Goal: Transaction & Acquisition: Purchase product/service

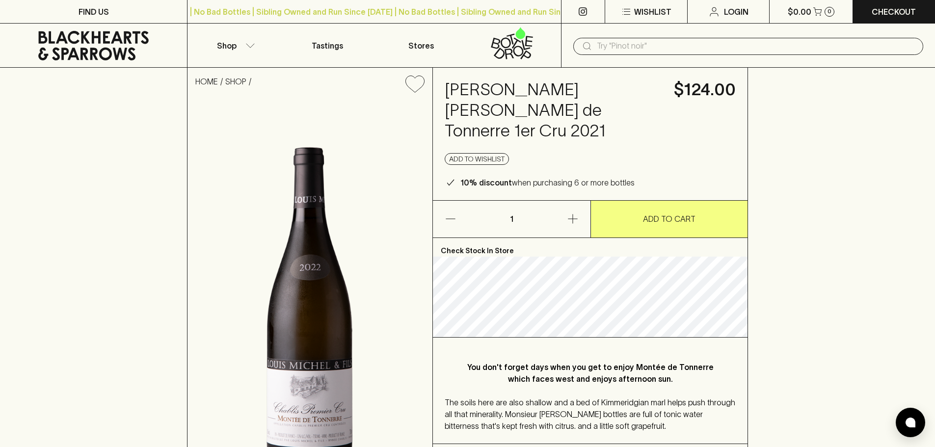
click at [629, 43] on input "text" at bounding box center [756, 46] width 319 height 16
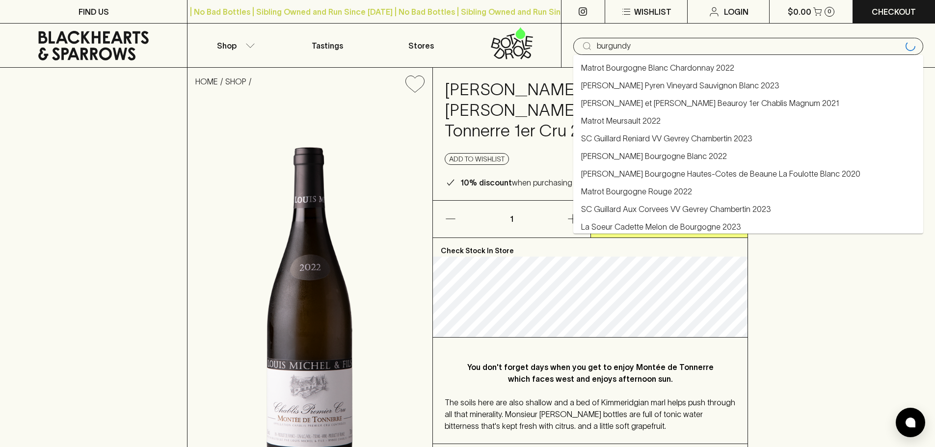
type input "burgundy"
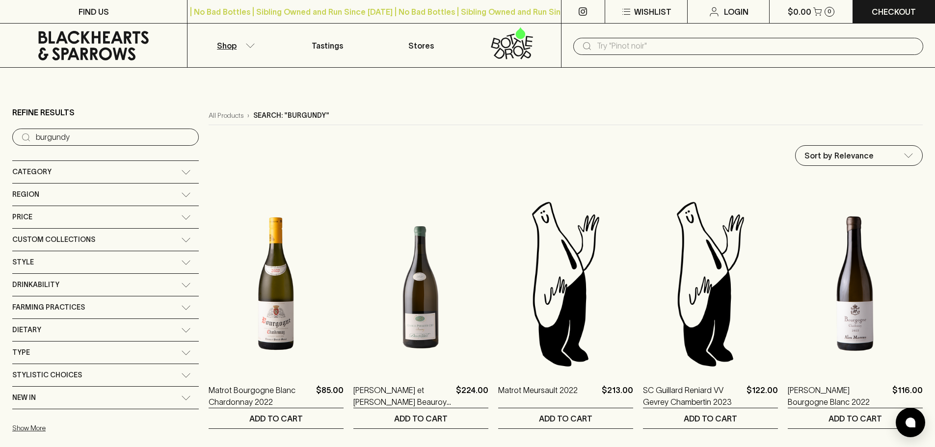
drag, startPoint x: 83, startPoint y: 131, endPoint x: 21, endPoint y: 124, distance: 62.7
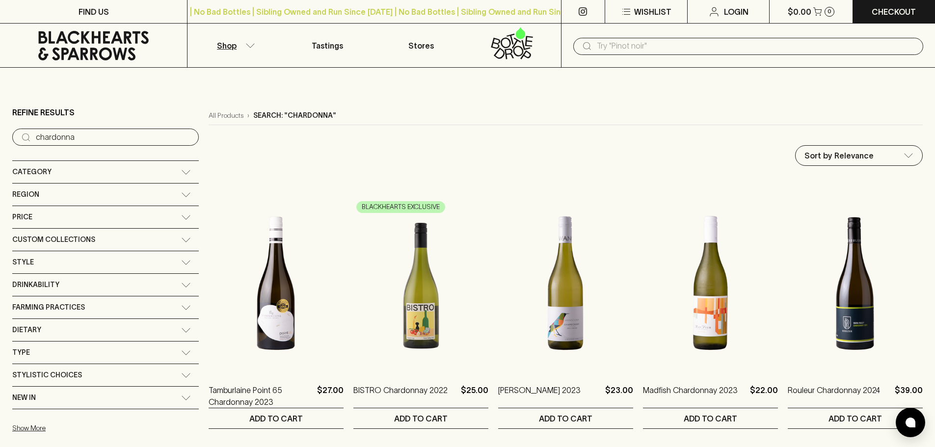
click at [181, 194] on icon at bounding box center [186, 194] width 10 height 5
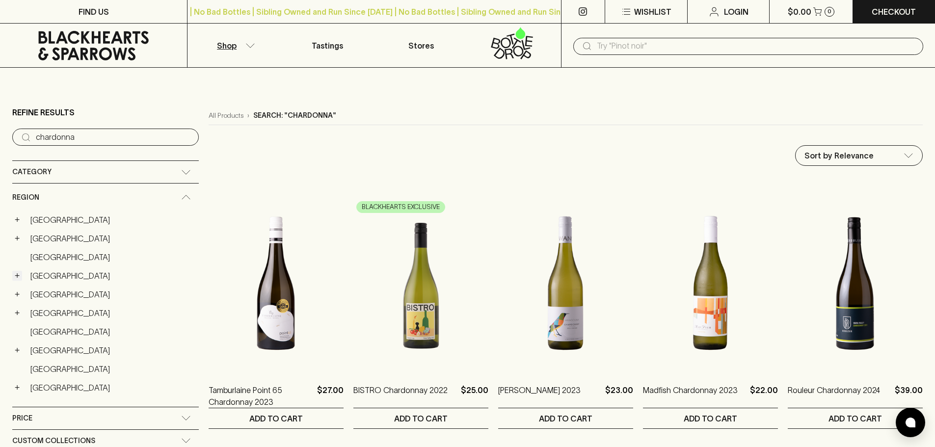
click at [20, 277] on button "+" at bounding box center [17, 276] width 10 height 10
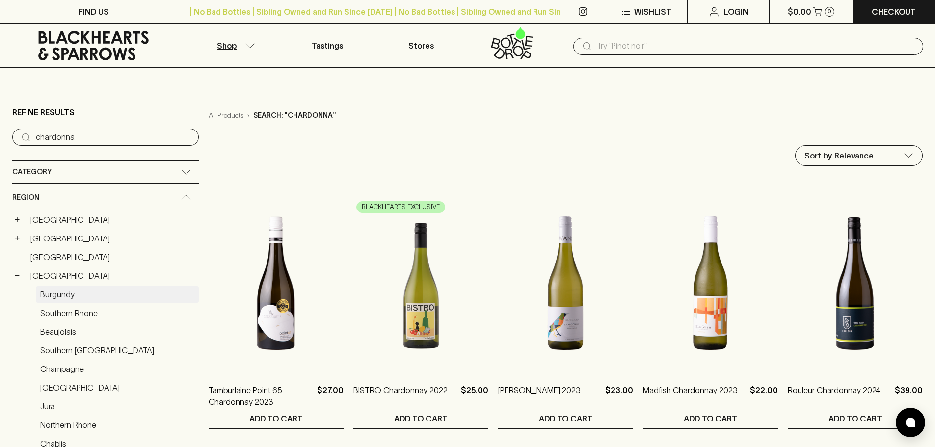
click at [55, 294] on link "Burgundy" at bounding box center [117, 294] width 163 height 17
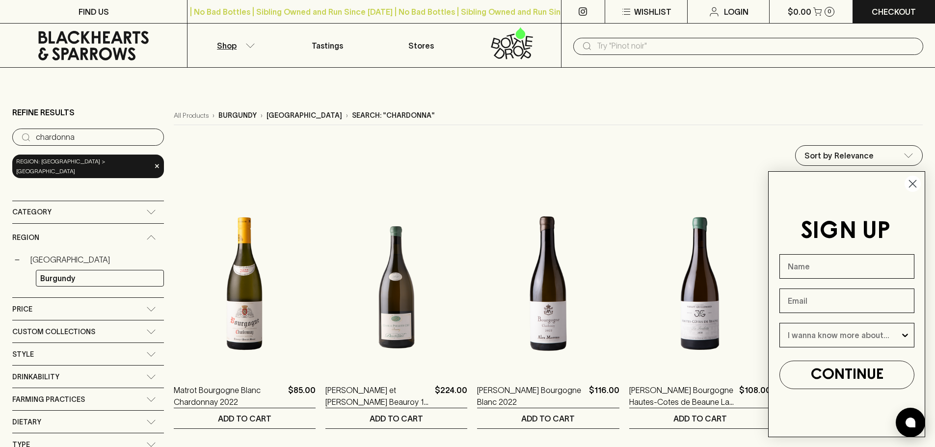
click at [913, 185] on icon "Close dialog" at bounding box center [913, 184] width 7 height 7
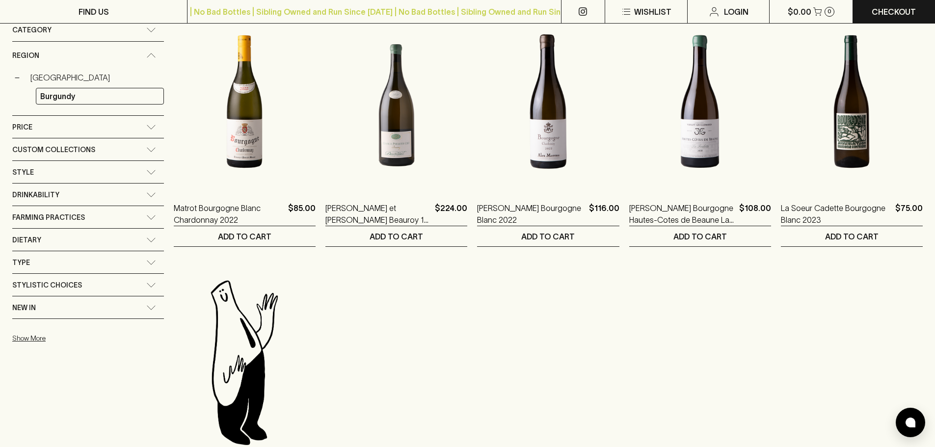
scroll to position [98, 0]
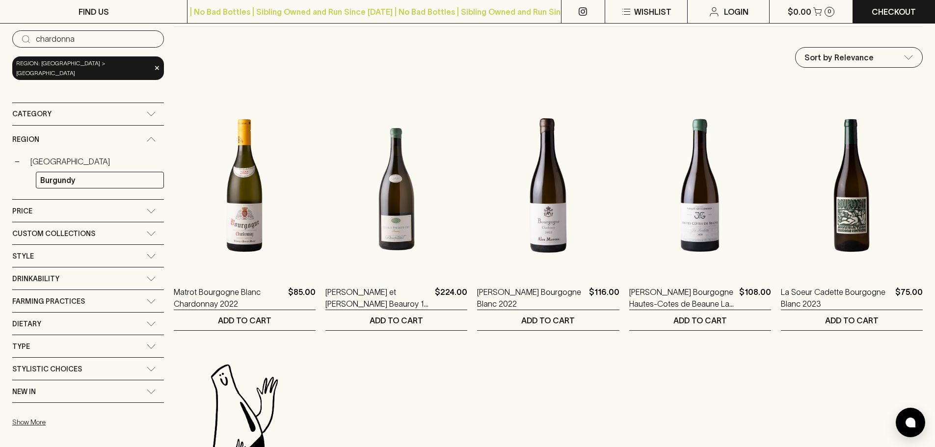
click at [82, 39] on input "chardonna" at bounding box center [96, 39] width 120 height 16
click at [80, 42] on input "chardonna" at bounding box center [96, 39] width 120 height 16
click at [80, 43] on input "chardonna" at bounding box center [96, 39] width 120 height 16
drag, startPoint x: 80, startPoint y: 42, endPoint x: 10, endPoint y: 40, distance: 69.7
click at [10, 40] on main "Refine Results ​ [GEOGRAPHIC_DATA] region: [GEOGRAPHIC_DATA] > burgundy × Categ…" at bounding box center [467, 313] width 935 height 686
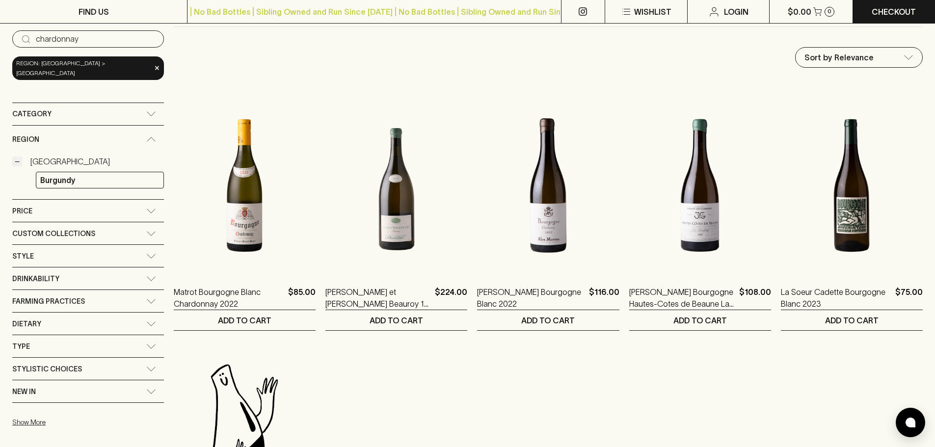
click at [17, 157] on button "−" at bounding box center [17, 162] width 10 height 10
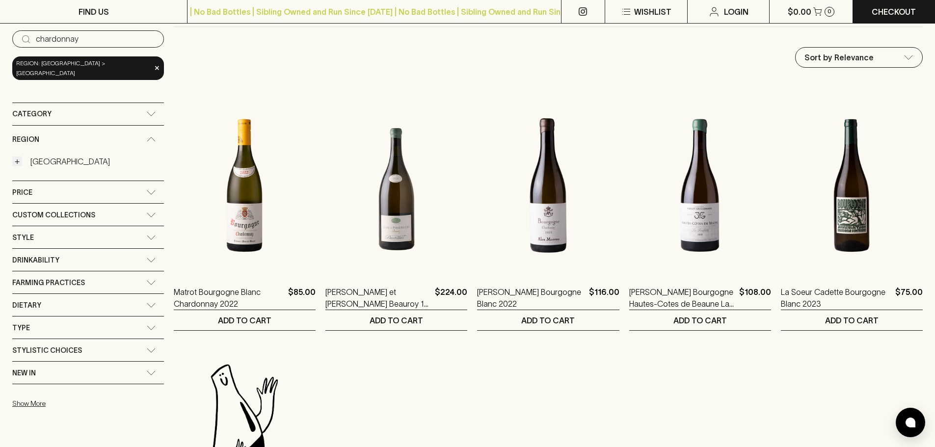
click at [20, 157] on button "+" at bounding box center [17, 162] width 10 height 10
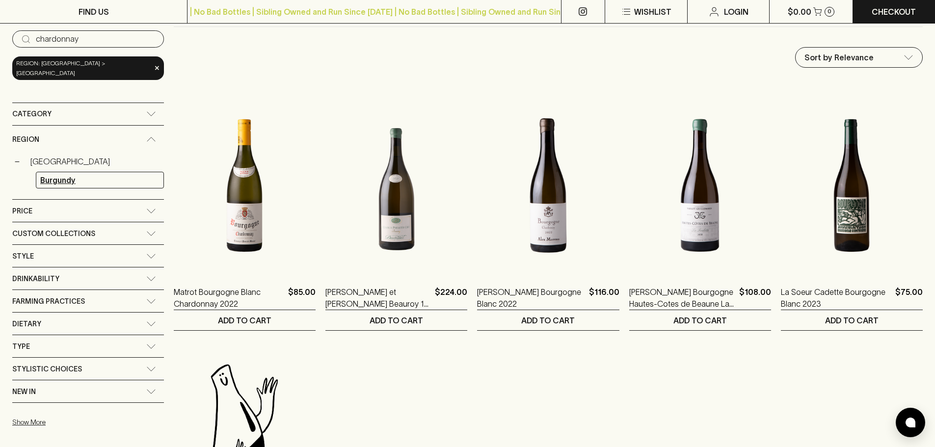
click at [91, 175] on link "Burgundy" at bounding box center [100, 180] width 128 height 17
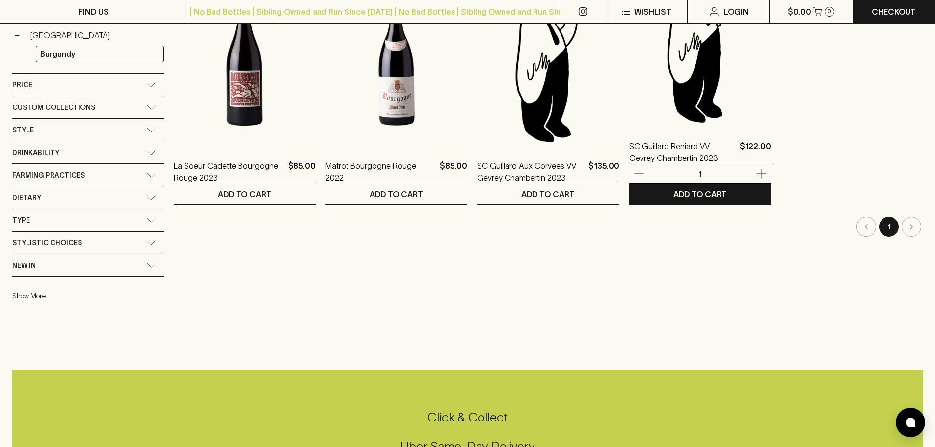
scroll to position [98, 0]
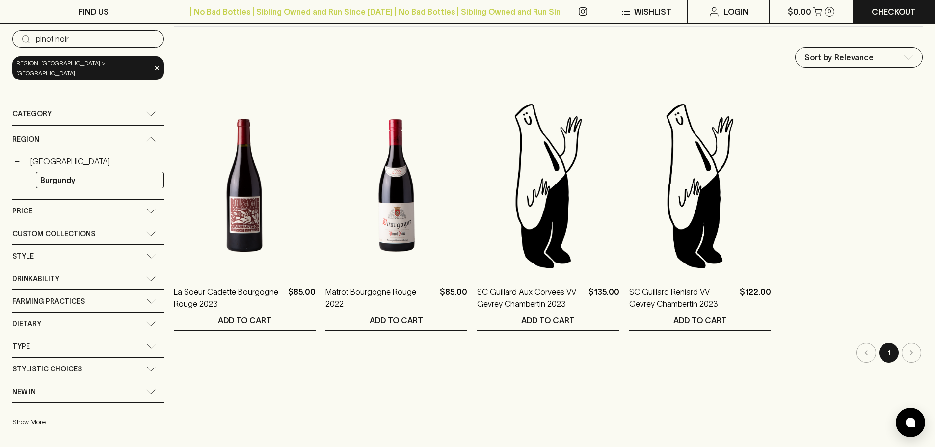
type input "pinot noir"
click at [146, 137] on icon at bounding box center [151, 139] width 10 height 5
